Goal: Information Seeking & Learning: Find specific page/section

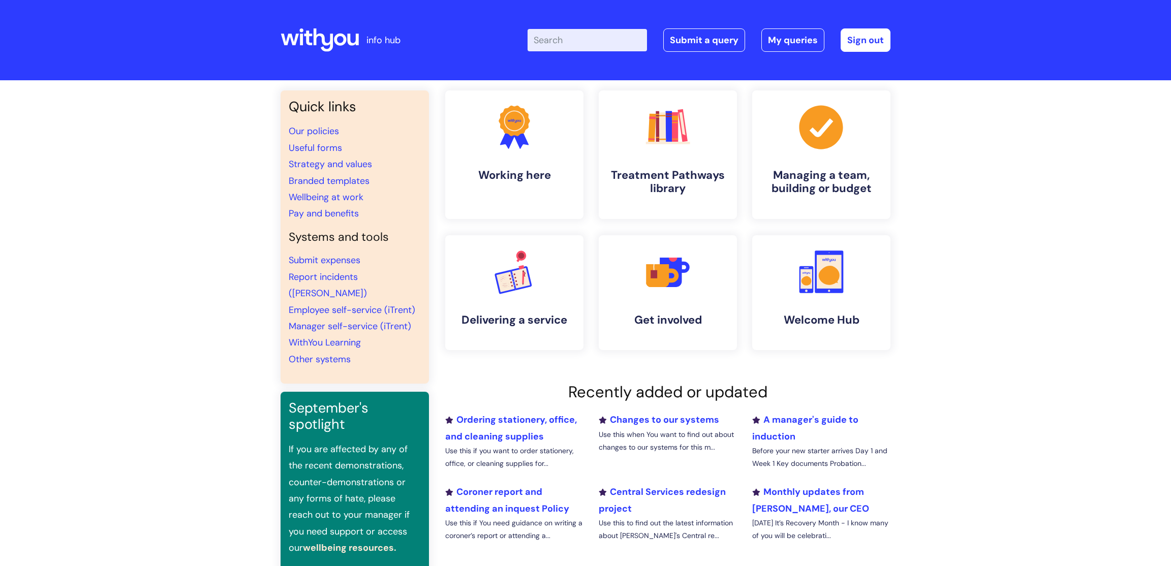
click at [559, 37] on input "Enter your search term here..." at bounding box center [586, 40] width 119 height 22
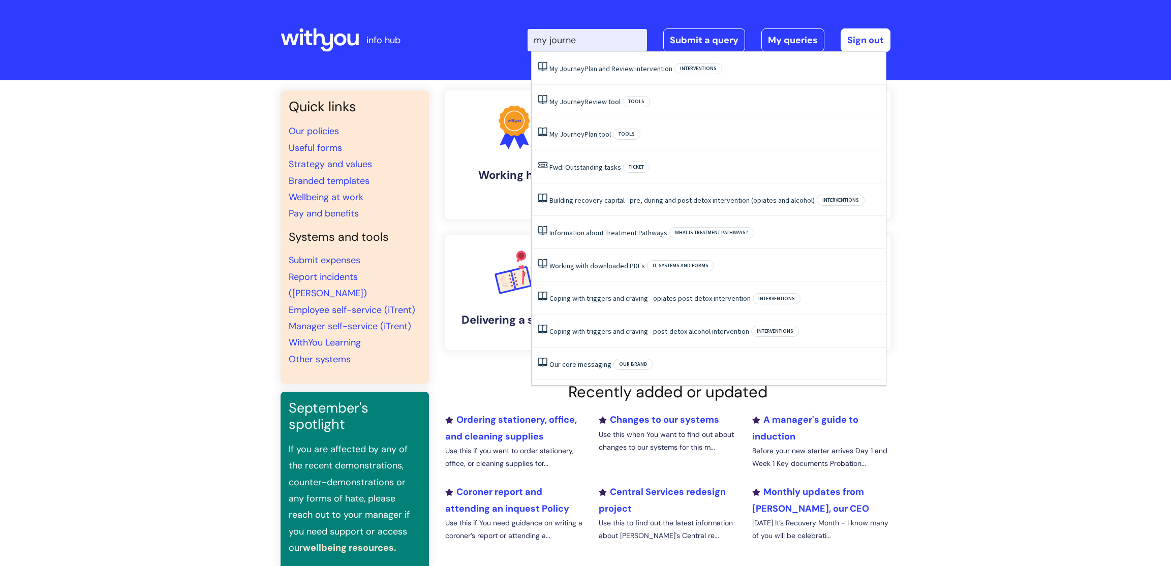
type input "my journey"
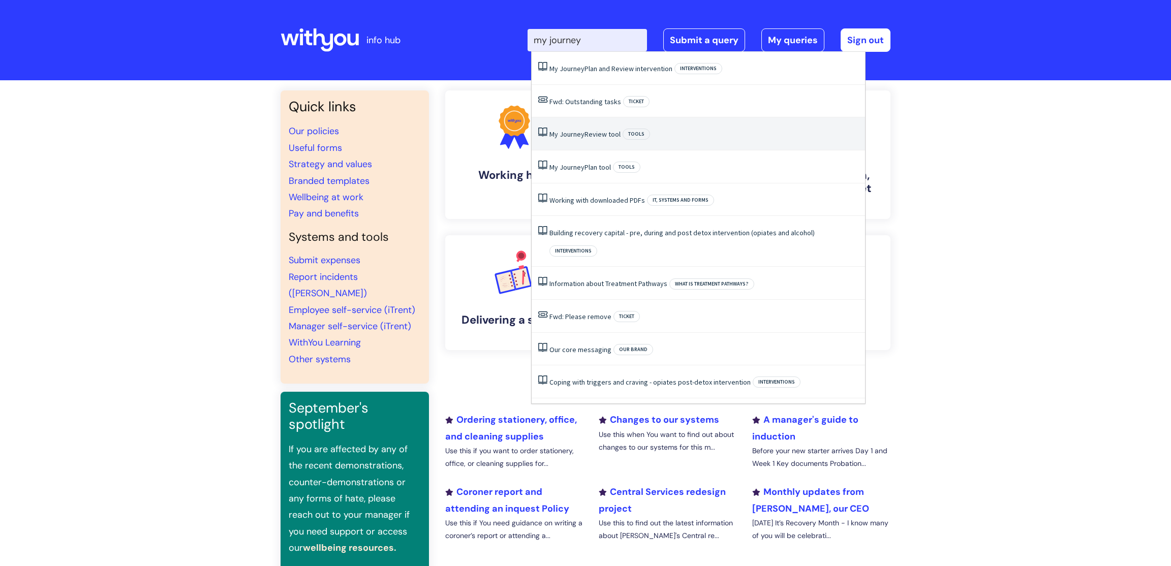
click at [613, 131] on link "My Journey Review tool" at bounding box center [584, 134] width 71 height 9
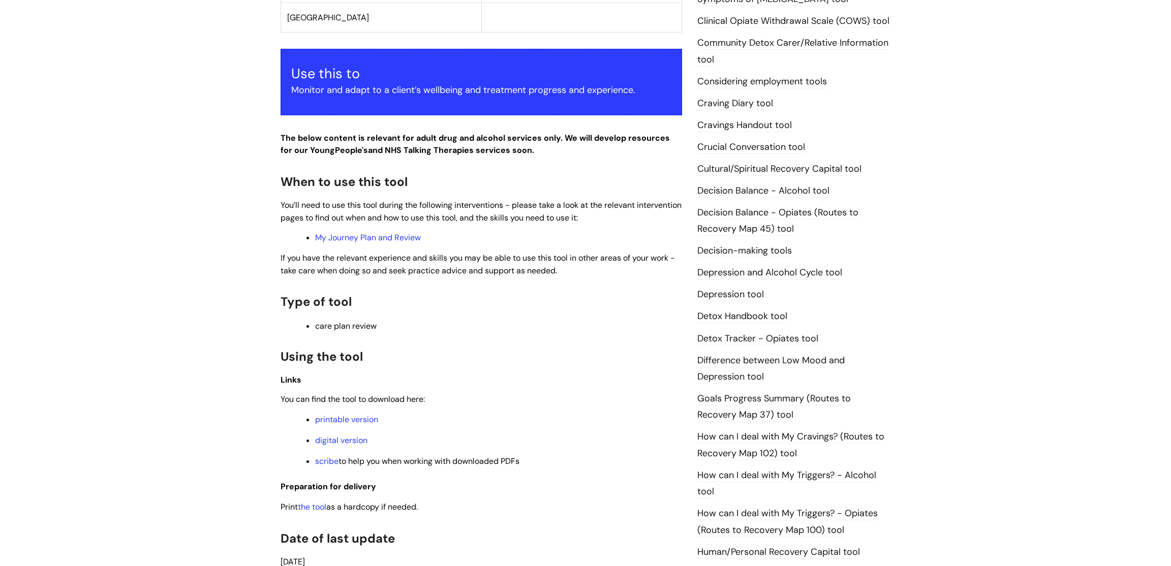
scroll to position [368, 0]
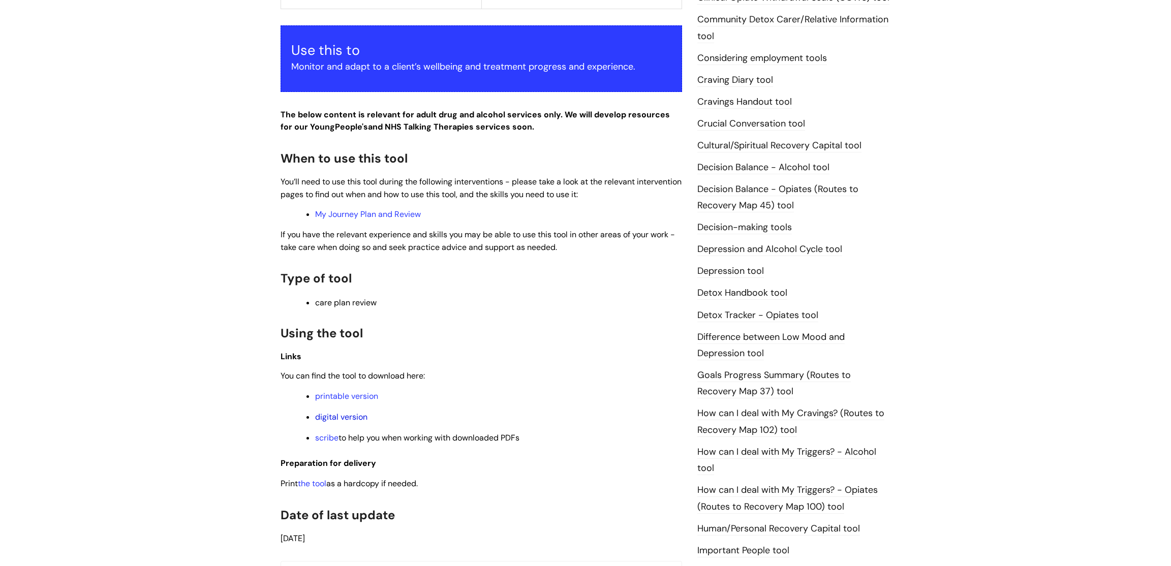
click at [334, 422] on link "digital version" at bounding box center [341, 417] width 52 height 11
